Goal: Task Accomplishment & Management: Use online tool/utility

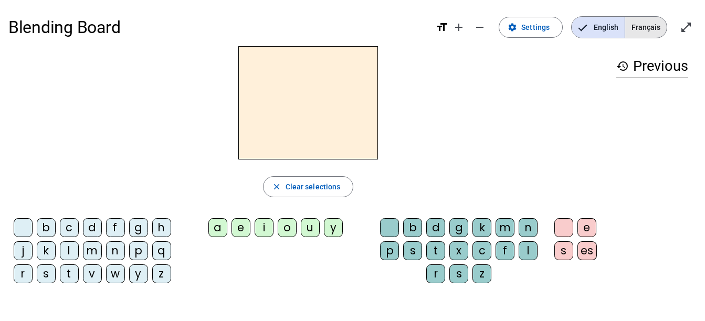
click at [652, 28] on span "Français" at bounding box center [645, 27] width 41 height 21
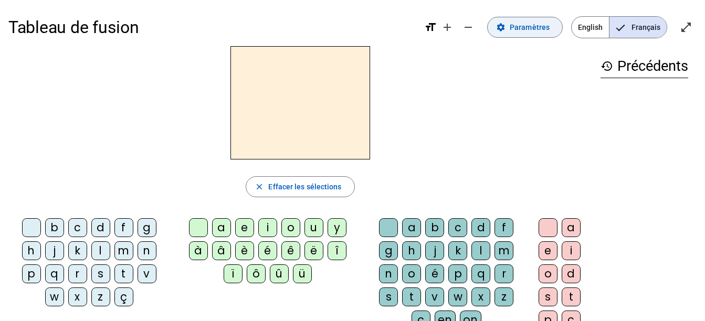
click at [517, 26] on span "Paramètres" at bounding box center [530, 27] width 40 height 13
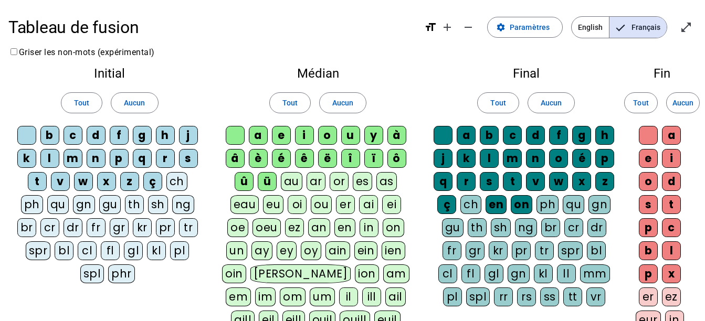
click at [519, 210] on div "on" at bounding box center [522, 204] width 22 height 19
click at [498, 206] on div "en" at bounding box center [496, 204] width 21 height 19
click at [233, 138] on div at bounding box center [235, 135] width 19 height 19
click at [22, 135] on div at bounding box center [26, 135] width 19 height 19
click at [438, 131] on div at bounding box center [443, 135] width 19 height 19
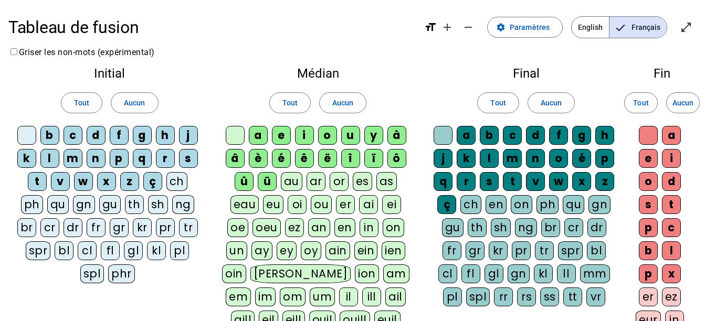
click at [652, 134] on div at bounding box center [648, 135] width 19 height 19
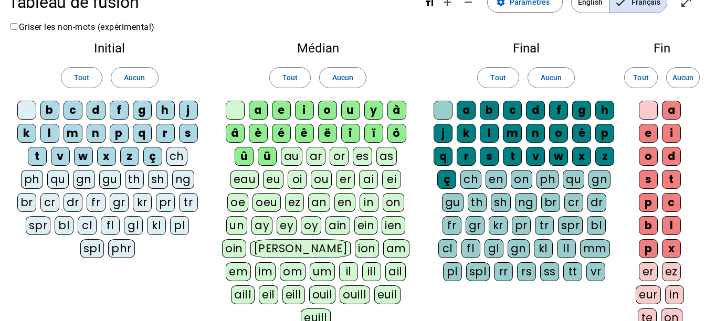
scroll to position [26, 0]
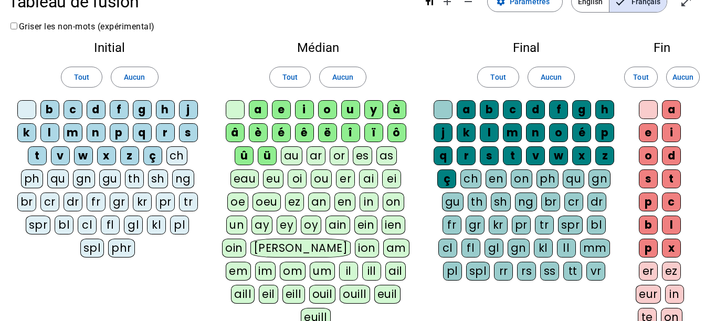
click at [328, 133] on div "ë" at bounding box center [327, 132] width 19 height 19
click at [301, 134] on div "ê" at bounding box center [304, 132] width 19 height 19
click at [256, 137] on div "è" at bounding box center [258, 132] width 19 height 19
click at [352, 134] on div "î" at bounding box center [350, 132] width 19 height 19
click at [377, 135] on div "ï" at bounding box center [373, 132] width 19 height 19
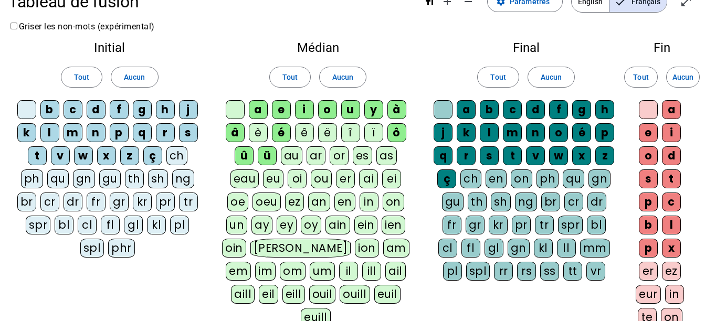
click at [398, 136] on div "ô" at bounding box center [397, 132] width 19 height 19
click at [394, 109] on div "à" at bounding box center [397, 109] width 19 height 19
click at [382, 109] on div "y" at bounding box center [373, 109] width 19 height 19
click at [351, 109] on div "u" at bounding box center [350, 109] width 19 height 19
click at [325, 113] on div "o" at bounding box center [327, 109] width 19 height 19
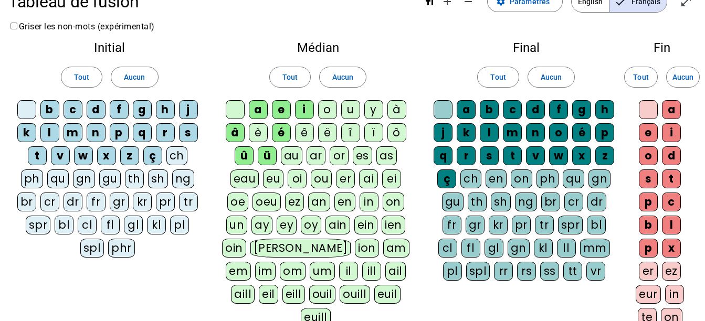
click at [302, 113] on div "i" at bounding box center [304, 109] width 19 height 19
click at [275, 112] on div "e" at bounding box center [281, 109] width 19 height 19
click at [252, 112] on div "a" at bounding box center [258, 109] width 19 height 19
click at [236, 138] on div "â" at bounding box center [235, 132] width 19 height 19
click at [241, 164] on div "û" at bounding box center [244, 156] width 19 height 19
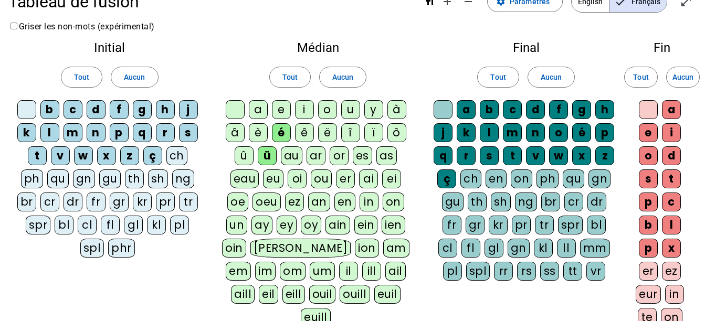
click at [266, 159] on div "ü" at bounding box center [267, 156] width 19 height 19
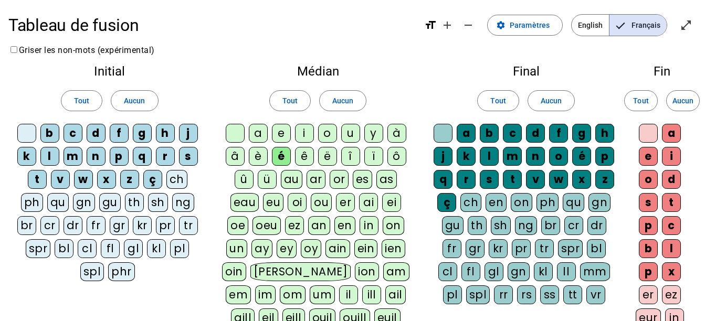
scroll to position [0, 0]
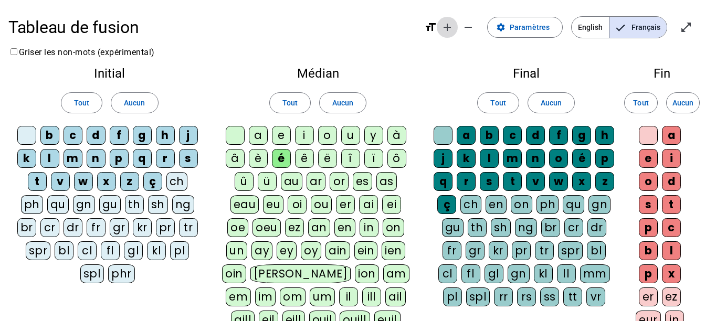
click at [450, 25] on mat-icon "add" at bounding box center [447, 27] width 13 height 13
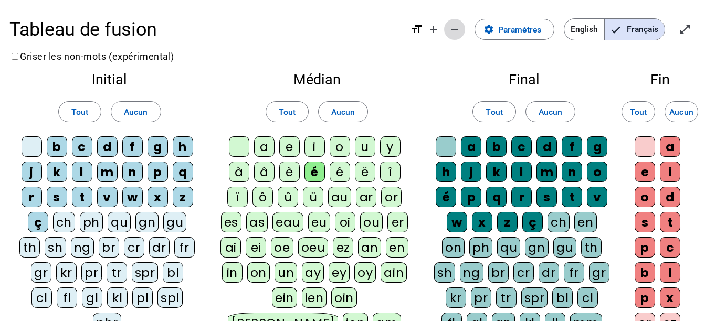
click at [456, 28] on mat-icon "remove" at bounding box center [455, 29] width 13 height 13
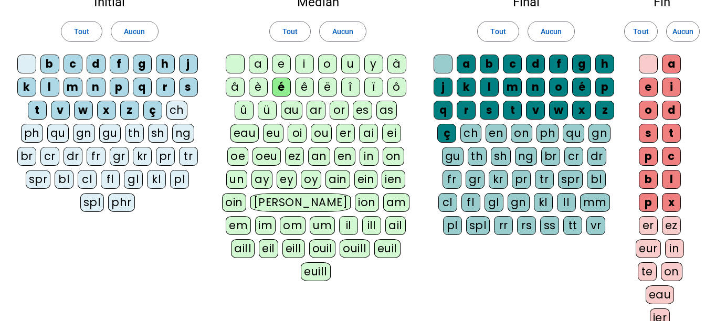
scroll to position [72, 0]
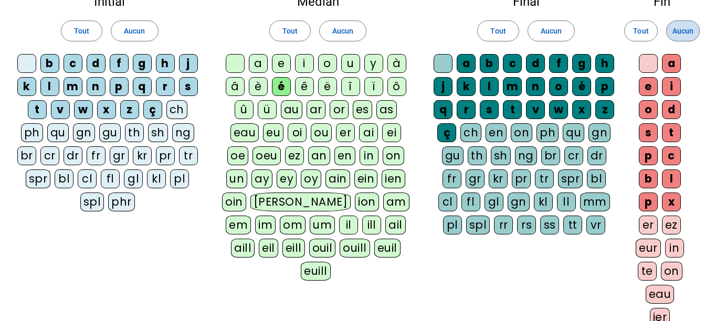
click at [685, 33] on span "Aucun" at bounding box center [683, 31] width 21 height 13
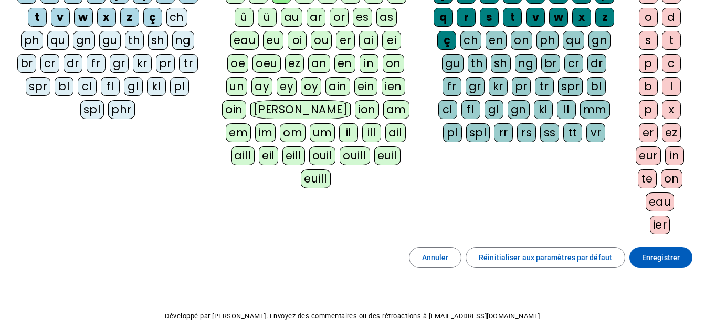
scroll to position [222, 0]
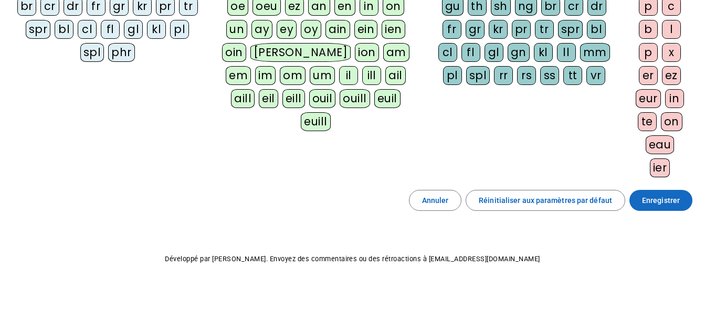
click at [672, 203] on span "Enregistrer" at bounding box center [661, 200] width 38 height 13
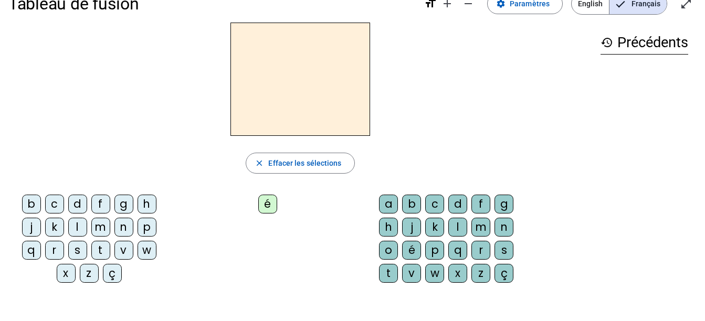
scroll to position [23, 0]
drag, startPoint x: 80, startPoint y: 204, endPoint x: 266, endPoint y: 90, distance: 217.3
click at [266, 90] on div "close [PERSON_NAME] les sélections b c d f g h j k l m n p q r s t v w x z ç é …" at bounding box center [300, 157] width 584 height 269
drag, startPoint x: 266, startPoint y: 90, endPoint x: 132, endPoint y: 173, distance: 156.8
click at [132, 173] on div "close Effacer les sélections" at bounding box center [300, 163] width 584 height 21
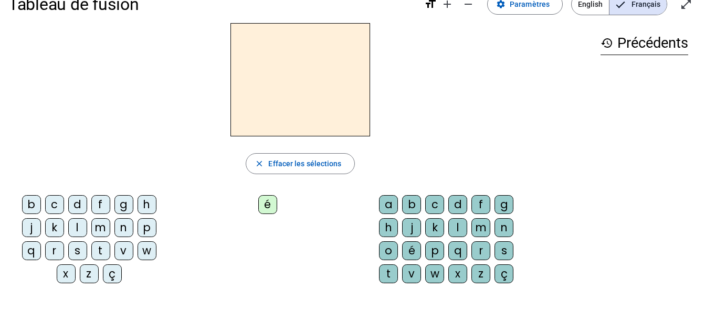
click at [81, 203] on div "d" at bounding box center [77, 204] width 19 height 19
click at [263, 203] on div "é" at bounding box center [267, 204] width 19 height 19
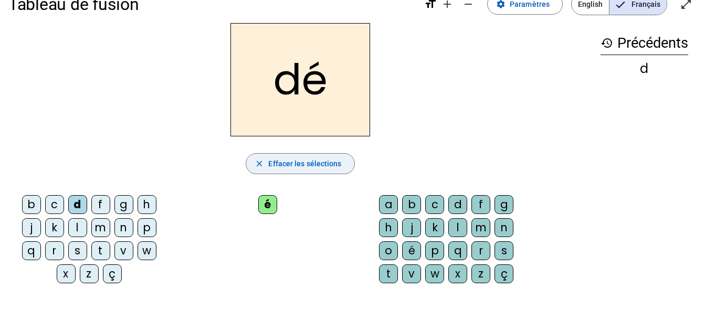
click at [295, 172] on span "button" at bounding box center [300, 163] width 108 height 25
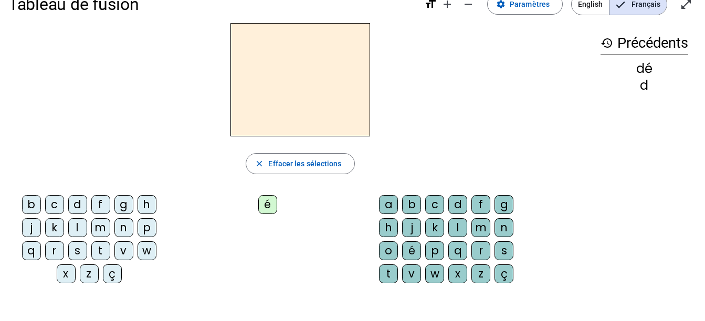
click at [270, 206] on div "é" at bounding box center [267, 204] width 19 height 19
click at [400, 280] on letter-bubble "t" at bounding box center [390, 276] width 23 height 23
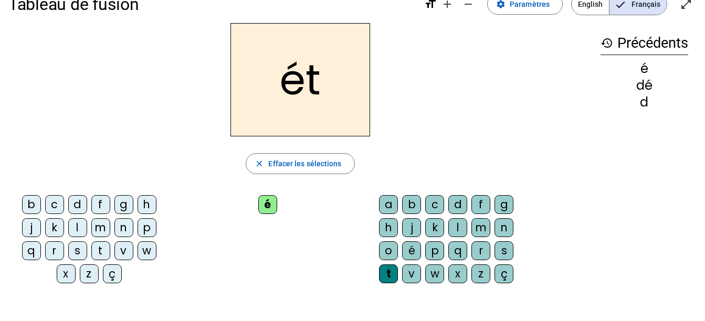
click at [269, 211] on div "é" at bounding box center [267, 204] width 19 height 19
click at [317, 159] on span "Effacer les sélections" at bounding box center [304, 164] width 73 height 13
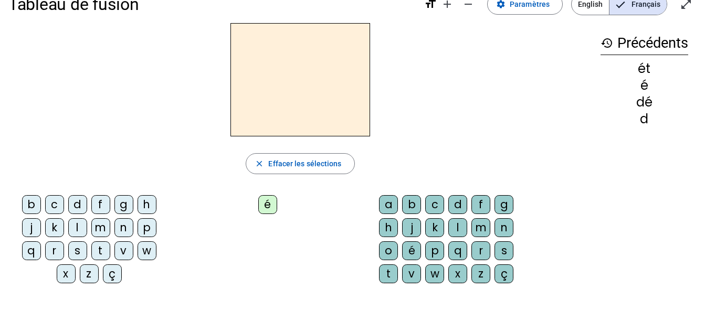
click at [606, 40] on mat-icon "history" at bounding box center [607, 43] width 13 height 13
click at [642, 38] on h3 "history Précédents" at bounding box center [645, 44] width 88 height 24
click at [516, 5] on span "Paramètres" at bounding box center [530, 4] width 40 height 13
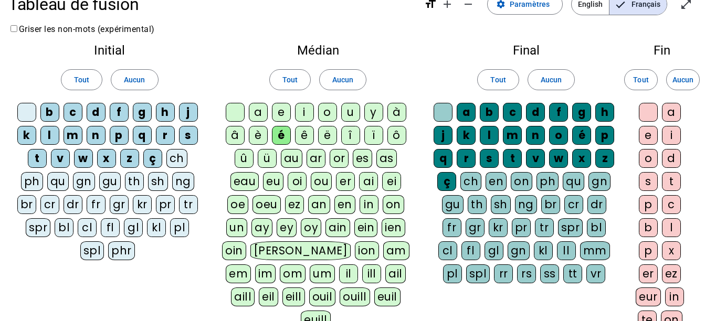
click at [25, 108] on div at bounding box center [26, 112] width 19 height 19
click at [236, 112] on div at bounding box center [235, 112] width 19 height 19
click at [444, 112] on div at bounding box center [443, 112] width 19 height 19
click at [640, 75] on span "Tout" at bounding box center [640, 80] width 15 height 13
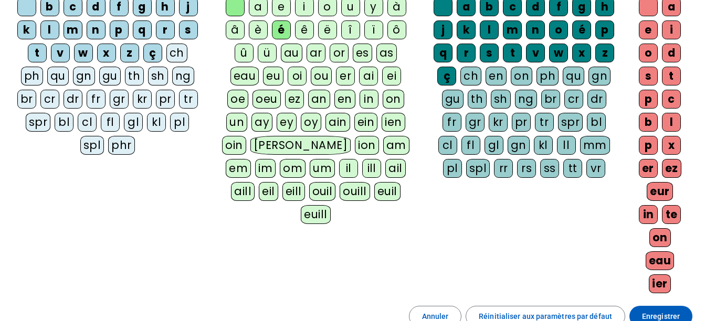
scroll to position [245, 0]
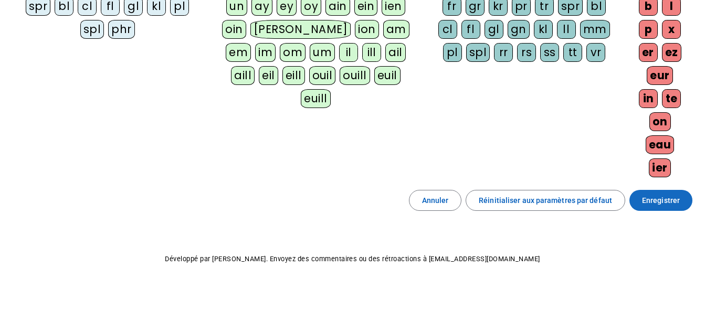
click at [648, 202] on span "Enregistrer" at bounding box center [661, 200] width 38 height 13
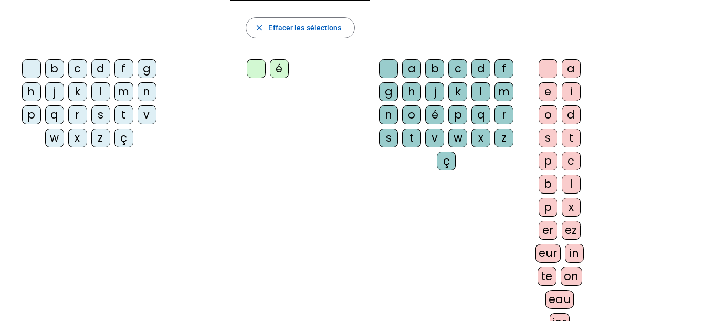
scroll to position [85, 0]
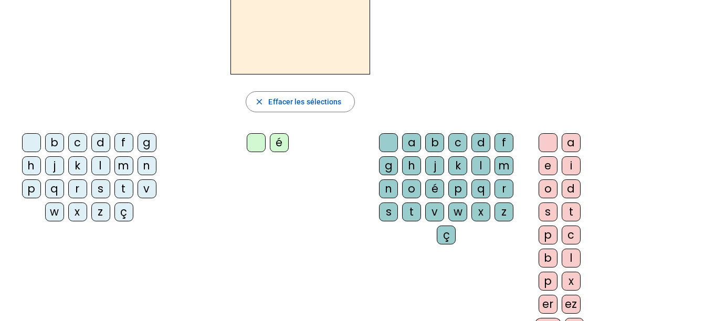
click at [31, 148] on div at bounding box center [31, 142] width 19 height 19
click at [282, 145] on div "é" at bounding box center [279, 142] width 19 height 19
click at [414, 212] on div "t" at bounding box center [411, 212] width 19 height 19
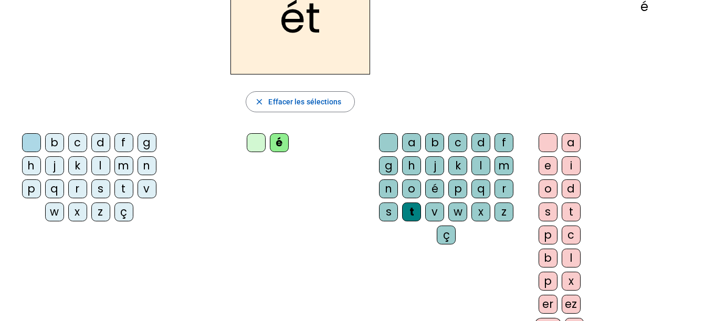
click at [284, 140] on div "é" at bounding box center [279, 142] width 19 height 19
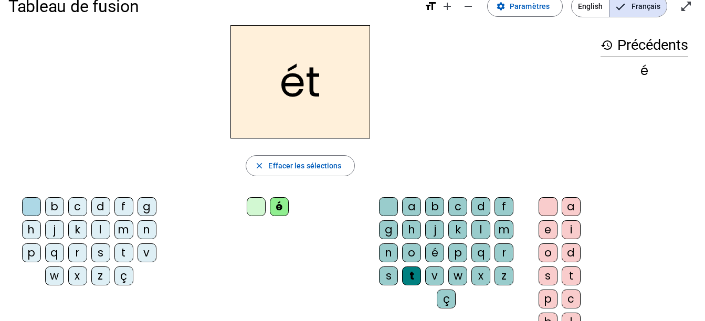
scroll to position [23, 0]
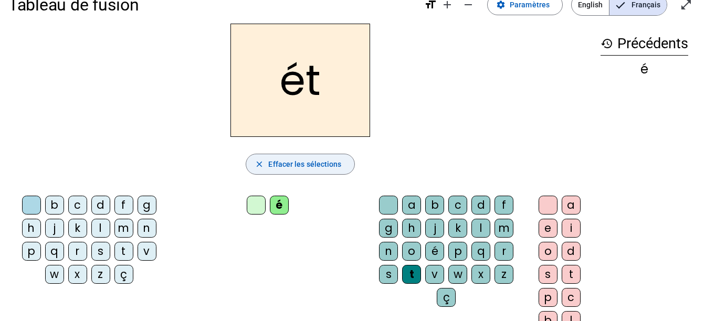
click at [310, 162] on span "Effacer les sélections" at bounding box center [304, 164] width 73 height 13
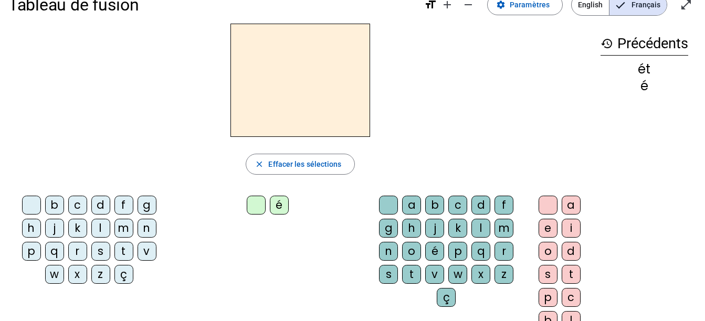
click at [55, 208] on div "b" at bounding box center [54, 205] width 19 height 19
click at [282, 203] on div "é" at bounding box center [279, 205] width 19 height 19
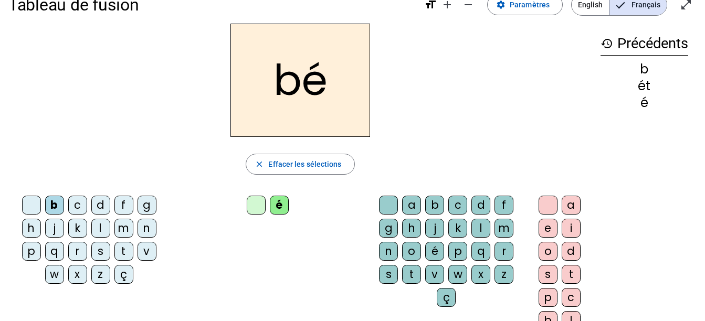
click at [53, 203] on div "b" at bounding box center [54, 205] width 19 height 19
click at [283, 204] on div "é" at bounding box center [279, 205] width 19 height 19
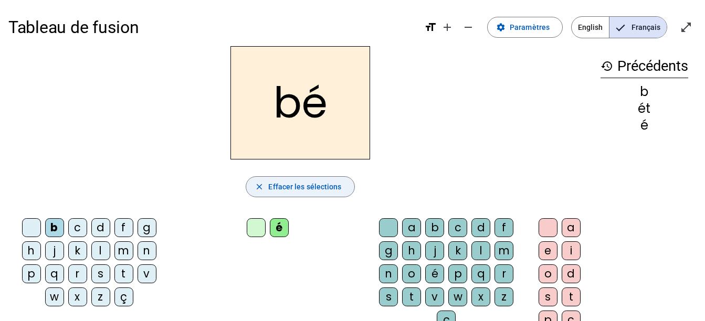
click at [299, 182] on span "Effacer les sélections" at bounding box center [304, 187] width 73 height 13
